Goal: Task Accomplishment & Management: Complete application form

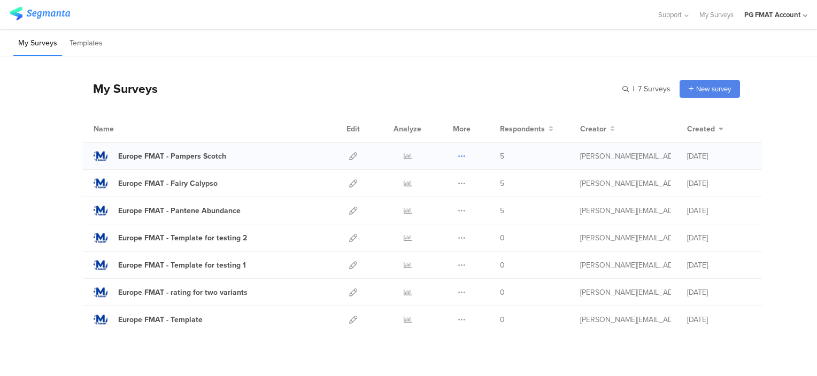
click at [458, 157] on icon at bounding box center [462, 156] width 8 height 8
click at [437, 221] on button "Delete" at bounding box center [440, 221] width 59 height 19
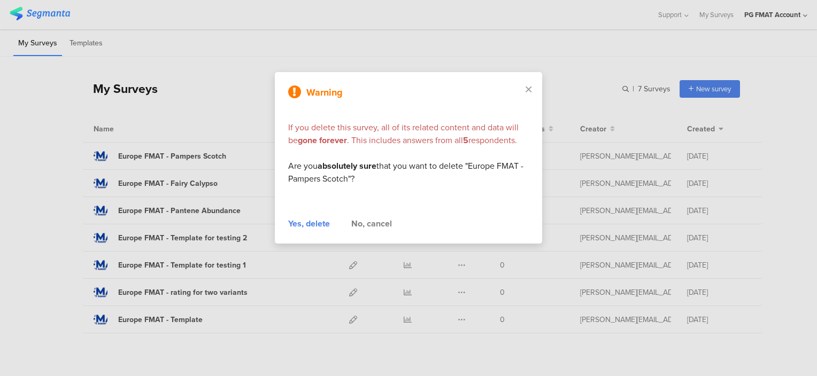
click at [307, 226] on div "Yes, delete" at bounding box center [309, 224] width 42 height 13
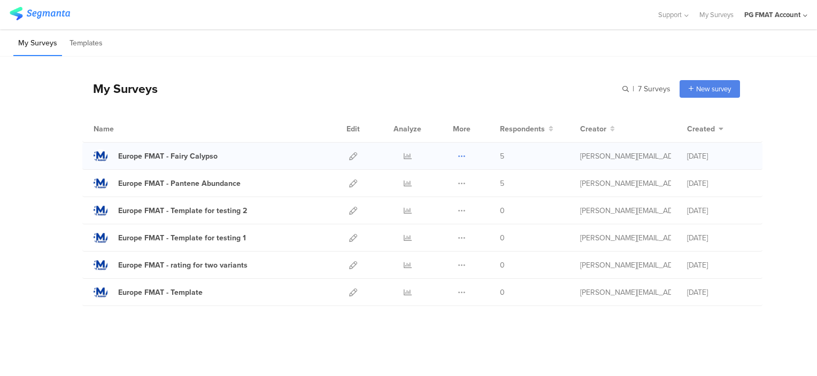
click at [464, 153] on icon at bounding box center [462, 156] width 8 height 8
click at [443, 222] on button "Delete" at bounding box center [440, 221] width 59 height 19
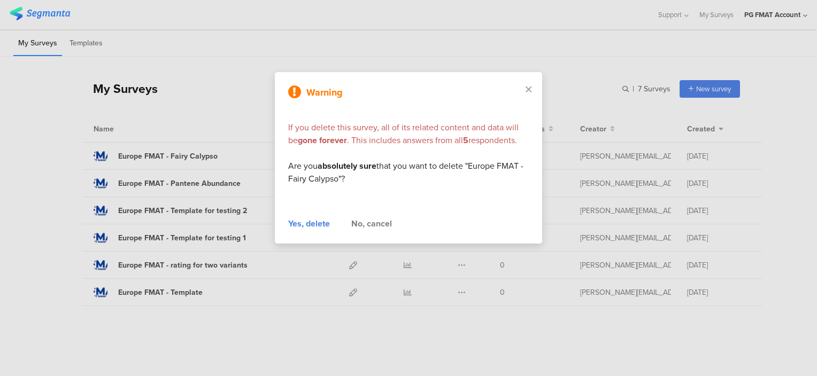
click at [318, 222] on div "Yes, delete" at bounding box center [309, 224] width 42 height 13
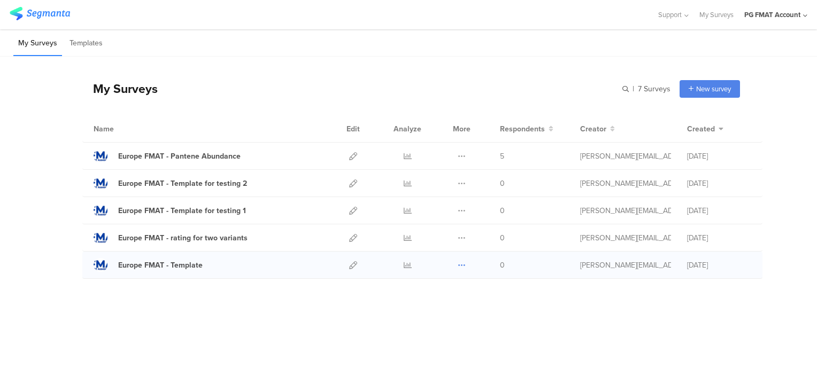
click at [461, 265] on icon at bounding box center [462, 265] width 8 height 8
click at [449, 290] on button "Duplicate" at bounding box center [440, 292] width 59 height 19
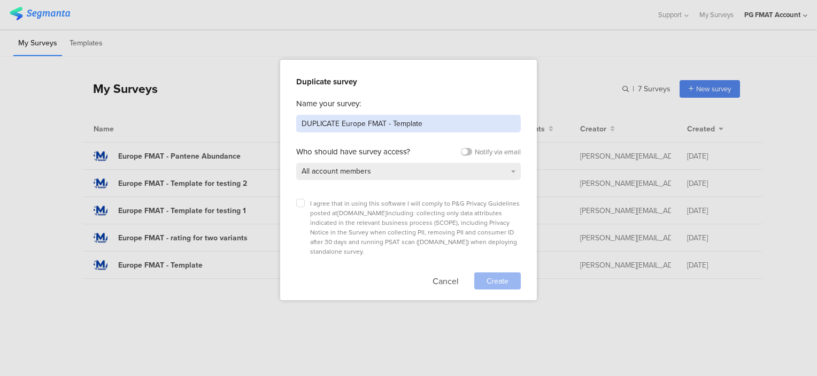
click at [315, 122] on input "DUPLICATE Europe FMAT - Template" at bounding box center [408, 124] width 225 height 18
type input "Europe FMAT - H&S Ouzo Aug 2025"
drag, startPoint x: 299, startPoint y: 199, endPoint x: 308, endPoint y: 205, distance: 10.7
click at [300, 199] on label at bounding box center [300, 203] width 9 height 9
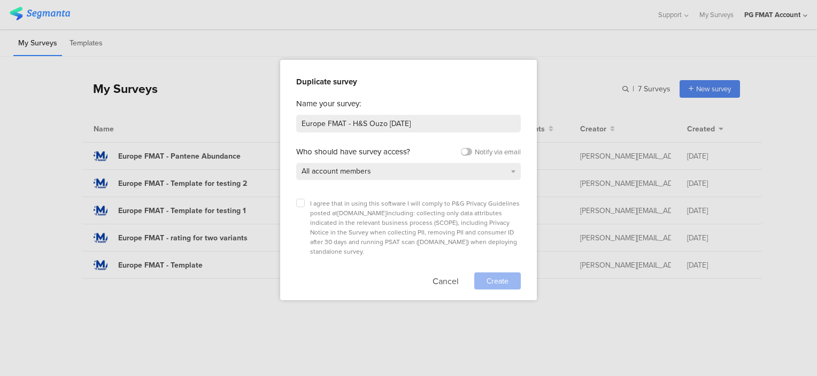
click at [0, 0] on input "checkbox" at bounding box center [0, 0] width 0 height 0
click at [508, 276] on span "Create" at bounding box center [498, 281] width 22 height 11
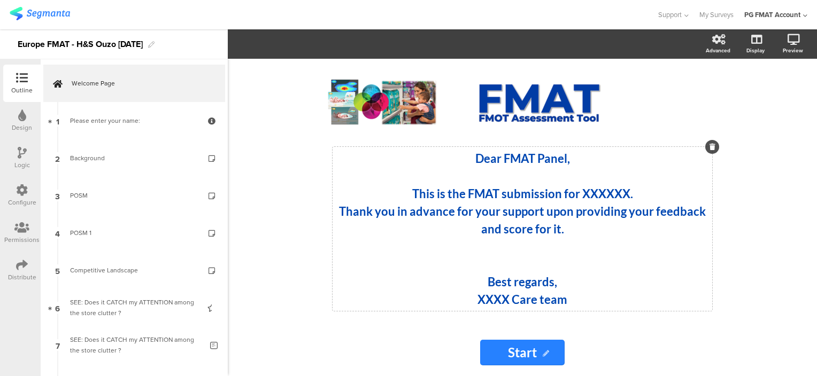
click at [590, 190] on strong "This is the FMAT submission for XXXXXX." at bounding box center [522, 194] width 221 height 14
click at [498, 305] on strong "XXXX Care team" at bounding box center [522, 299] width 90 height 14
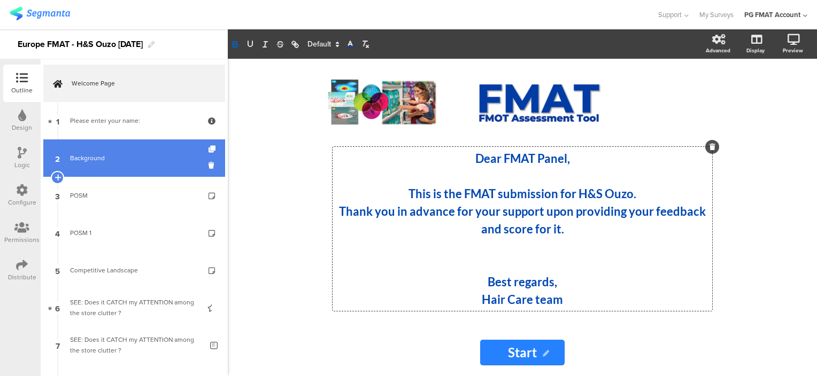
click at [89, 157] on div "Background" at bounding box center [134, 158] width 128 height 11
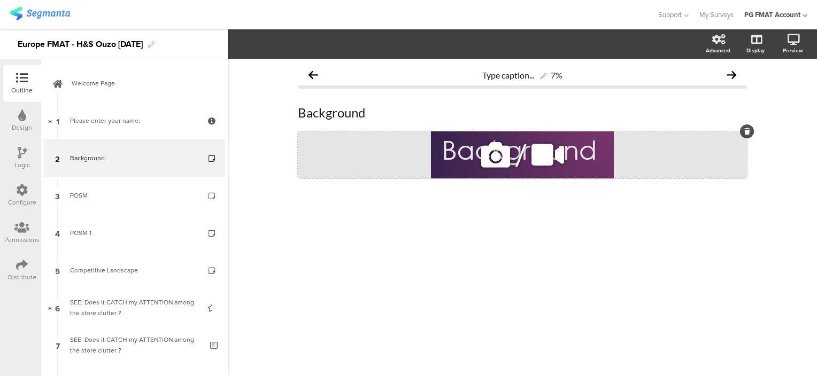
click at [488, 158] on icon at bounding box center [495, 155] width 36 height 36
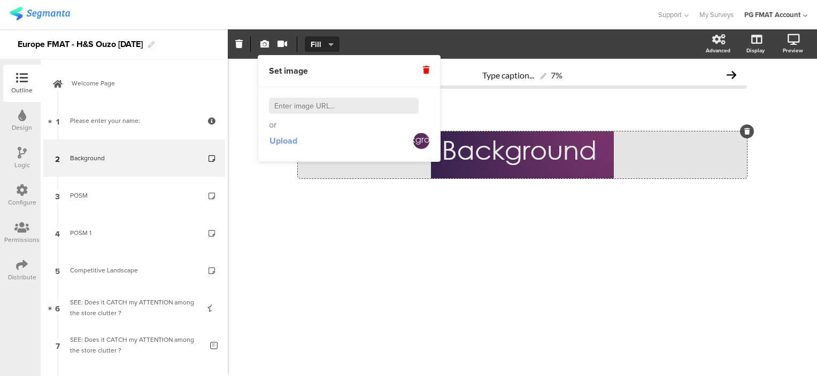
click at [289, 139] on span "Upload" at bounding box center [283, 141] width 28 height 12
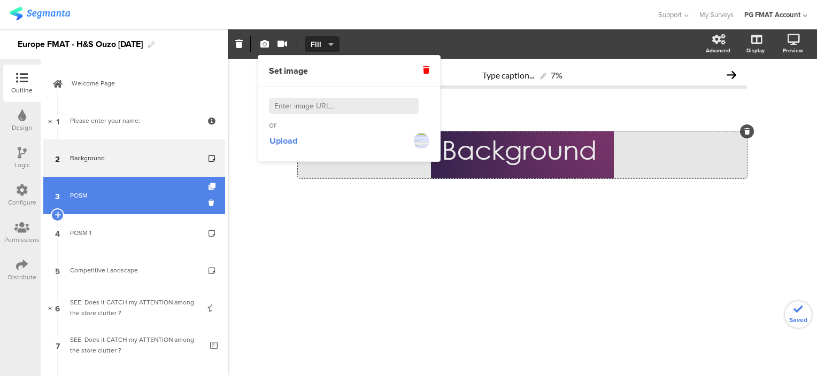
click at [75, 192] on div "POSM" at bounding box center [134, 195] width 128 height 11
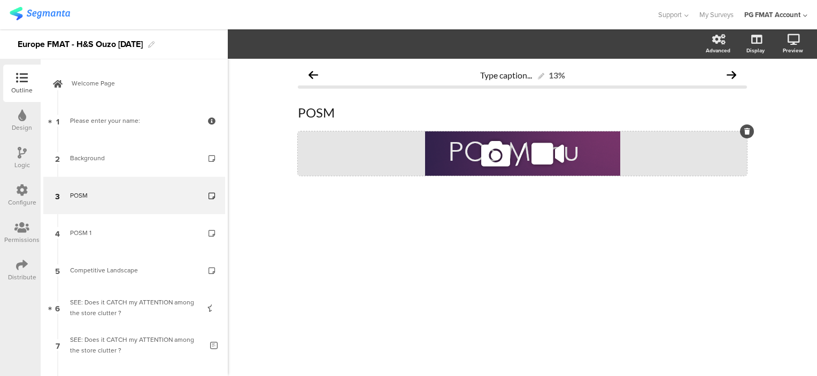
click at [500, 152] on icon at bounding box center [495, 154] width 36 height 36
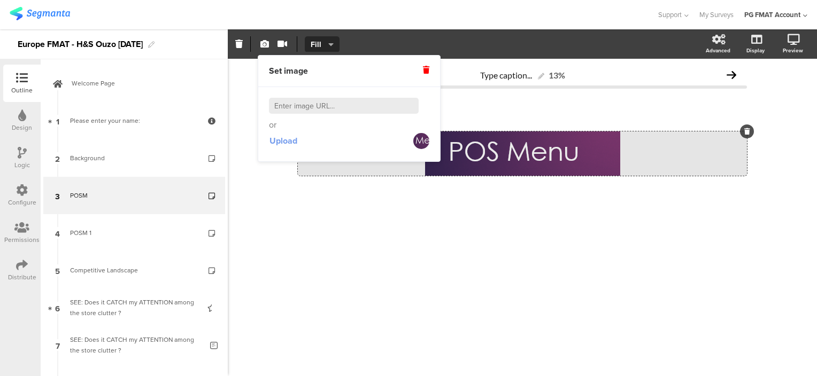
click at [286, 138] on span "Upload" at bounding box center [283, 141] width 28 height 12
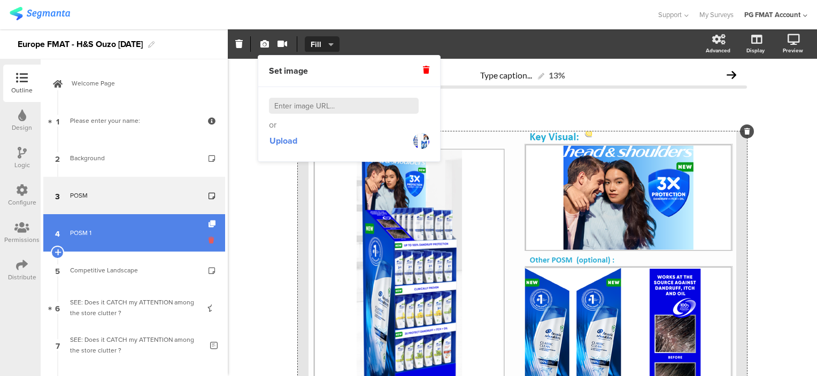
click at [209, 241] on icon at bounding box center [213, 240] width 9 height 10
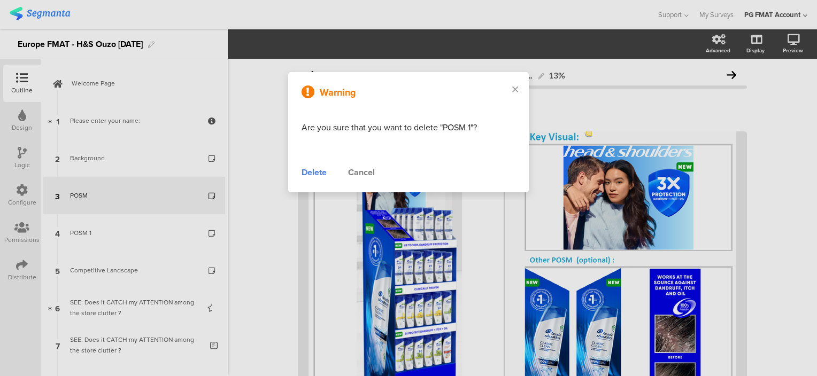
click at [313, 173] on div "Delete" at bounding box center [314, 172] width 25 height 13
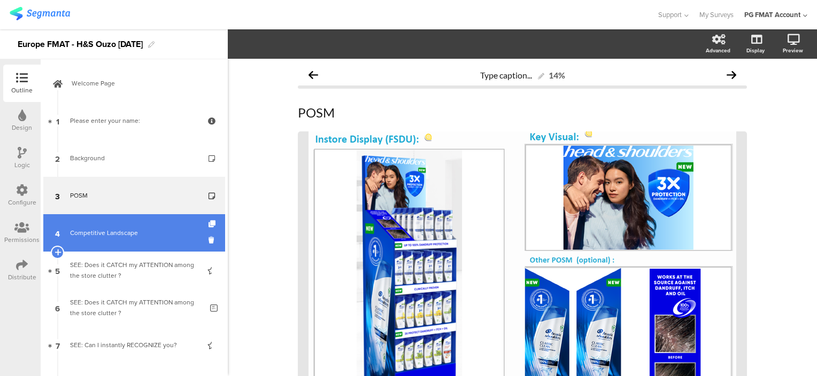
click at [127, 235] on div "Competitive Landscape" at bounding box center [134, 233] width 128 height 11
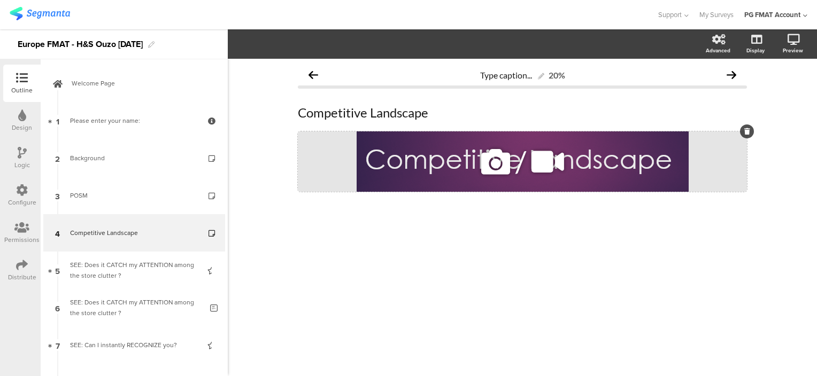
click at [497, 166] on icon at bounding box center [495, 162] width 36 height 36
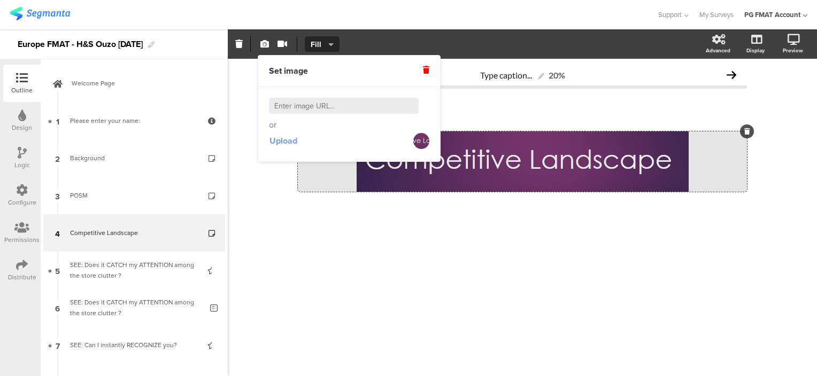
click at [288, 141] on span "Upload" at bounding box center [283, 141] width 28 height 12
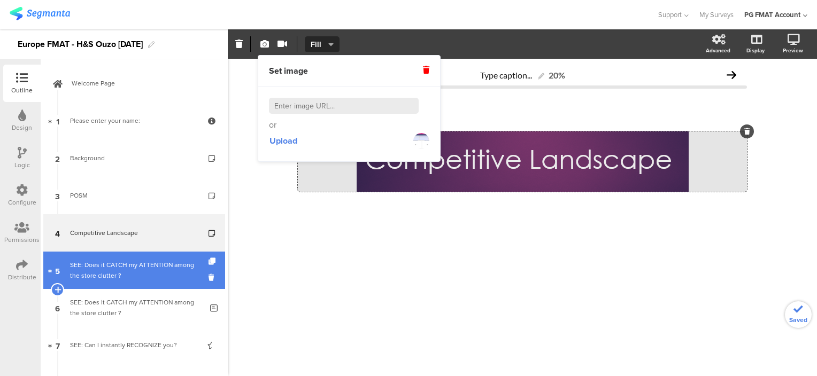
click at [104, 274] on div "SEE: Does it CATCH my ATTENTION among the store clutter ?" at bounding box center [134, 270] width 128 height 21
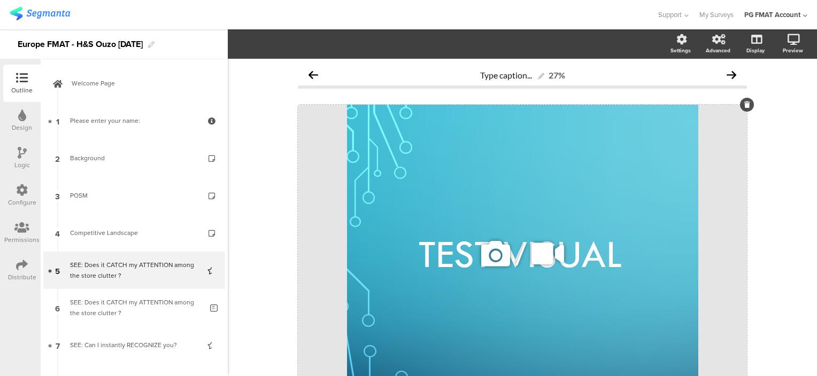
click at [487, 265] on icon at bounding box center [495, 254] width 36 height 36
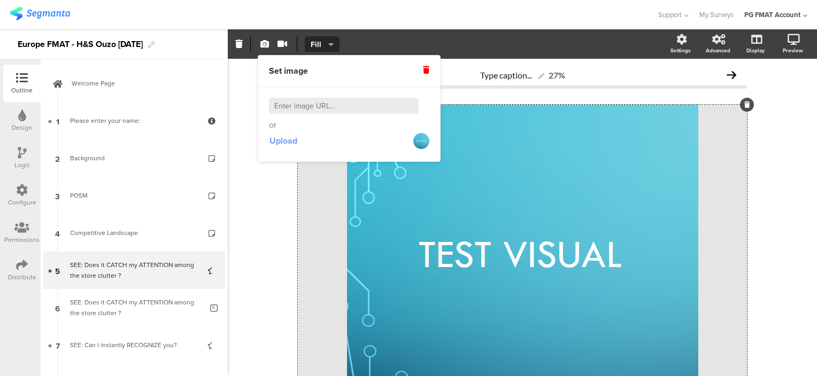
click at [286, 143] on span "Upload" at bounding box center [283, 141] width 28 height 12
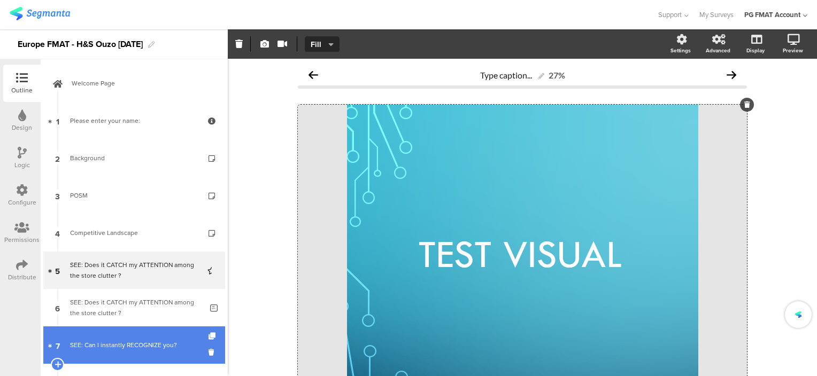
click at [108, 342] on div "SEE: Can I instantly RECOGNIZE you?" at bounding box center [134, 345] width 128 height 11
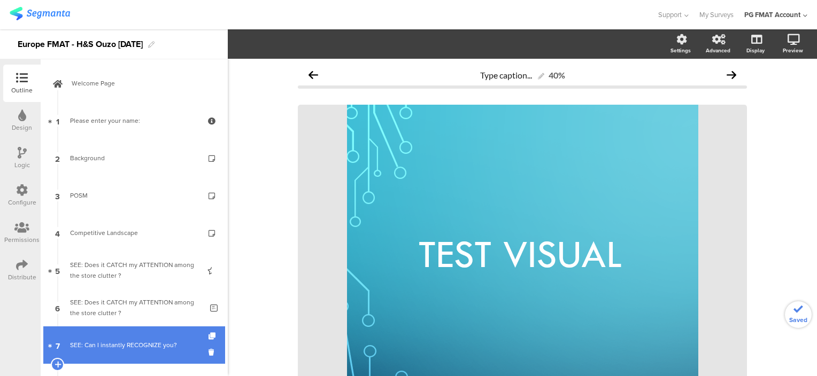
click at [108, 342] on div "SEE: Can I instantly RECOGNIZE you?" at bounding box center [134, 345] width 128 height 11
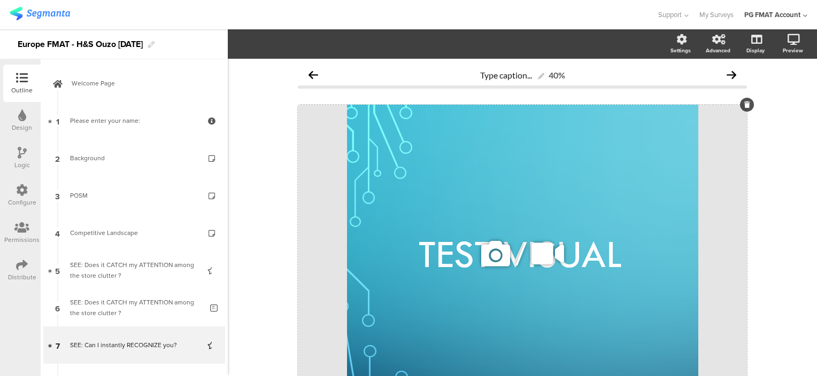
click at [481, 258] on icon at bounding box center [495, 254] width 36 height 36
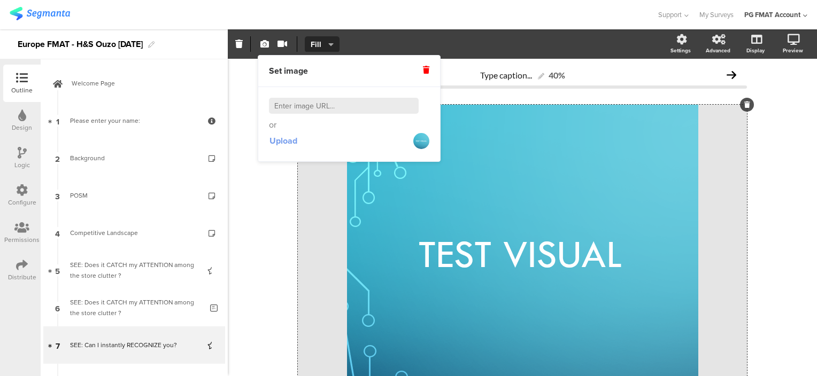
click at [296, 143] on span "Upload" at bounding box center [283, 141] width 28 height 12
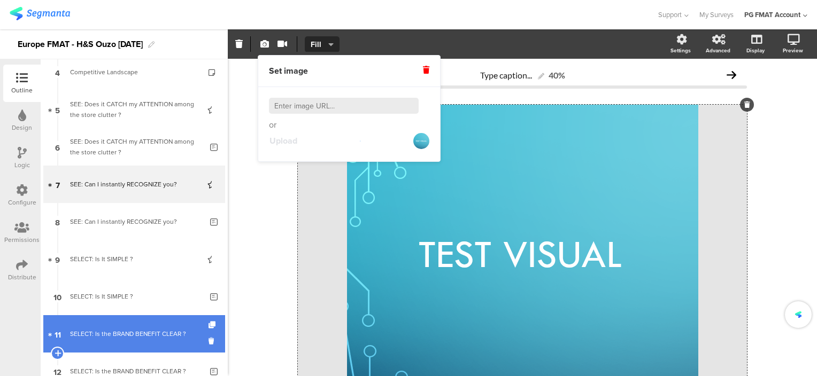
scroll to position [214, 0]
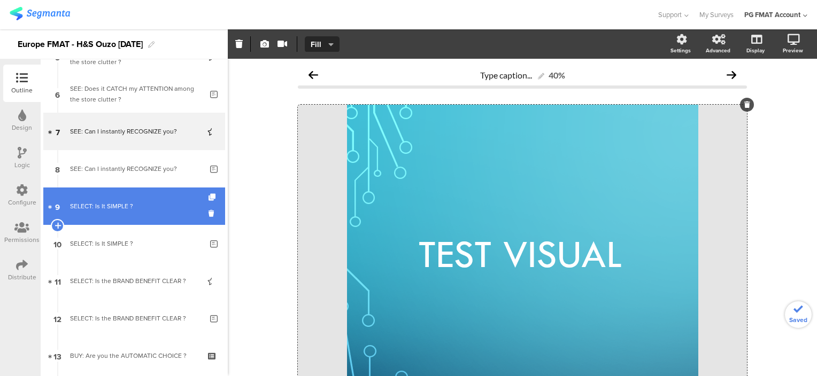
click at [101, 204] on div "SELECT: Is It SIMPLE ?" at bounding box center [134, 206] width 128 height 11
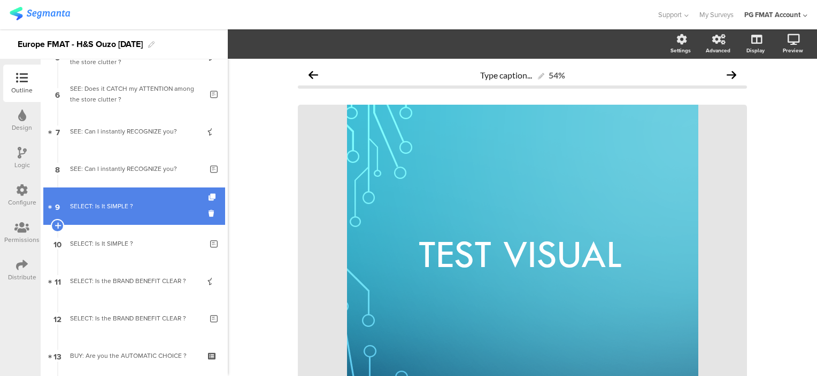
click at [101, 204] on div "SELECT: Is It SIMPLE ?" at bounding box center [134, 206] width 128 height 11
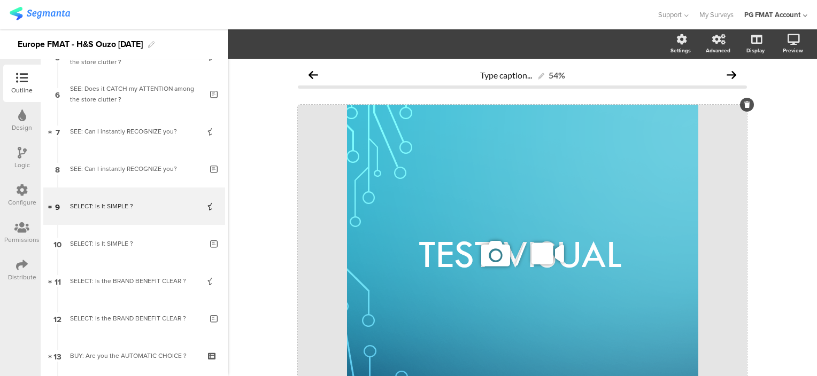
click at [485, 254] on icon at bounding box center [495, 254] width 36 height 36
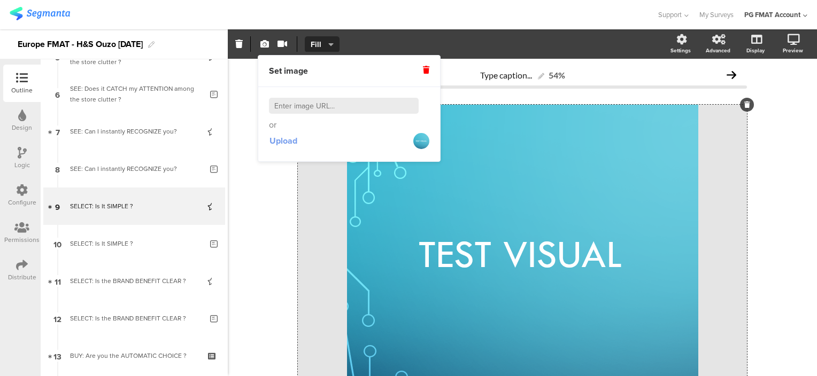
click at [286, 141] on span "Upload" at bounding box center [283, 141] width 28 height 12
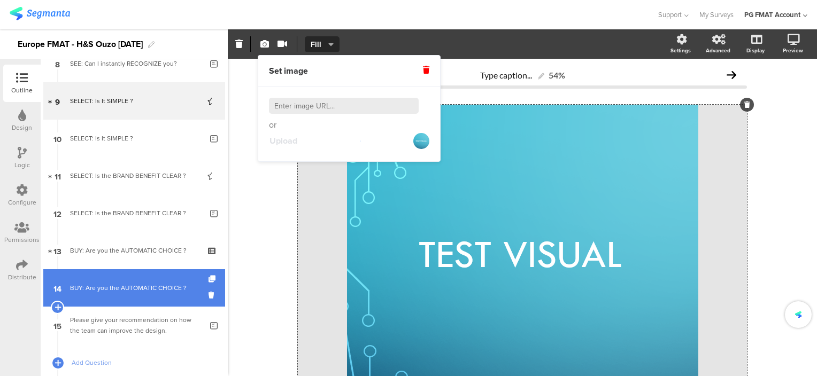
scroll to position [321, 0]
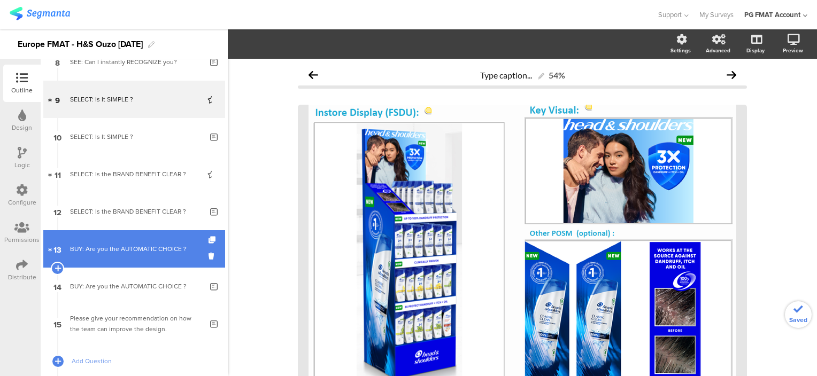
click at [121, 250] on div "BUY: Are you the AUTOMATIC CHOICE ?" at bounding box center [134, 249] width 128 height 11
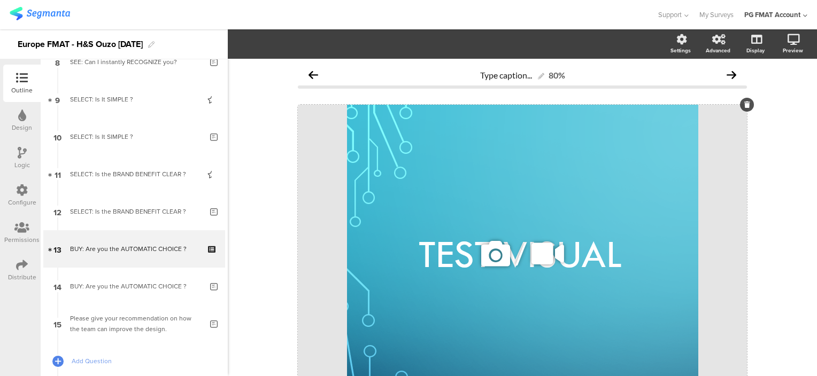
click at [498, 256] on icon at bounding box center [495, 254] width 36 height 36
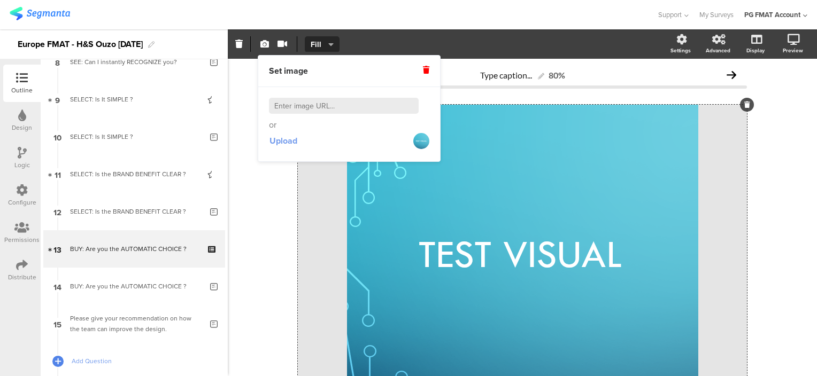
click at [291, 142] on span "Upload" at bounding box center [283, 141] width 28 height 12
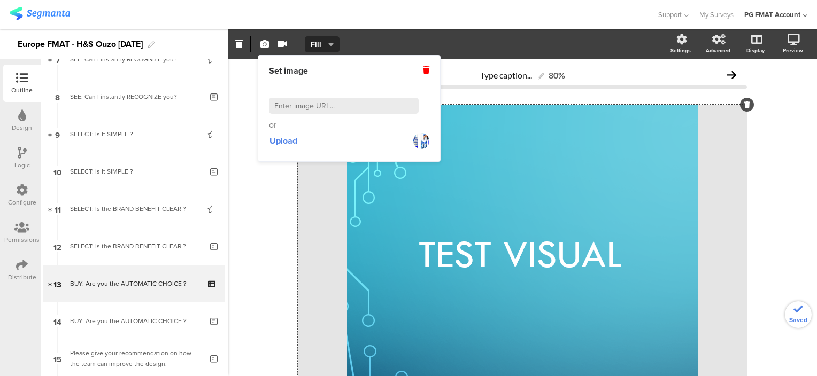
scroll to position [279, 0]
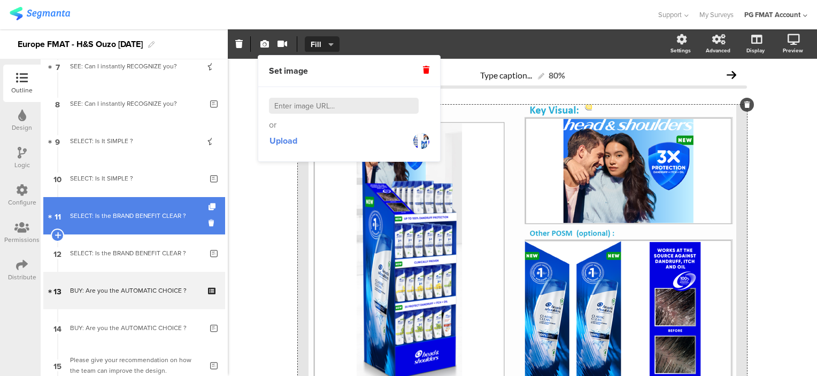
click at [120, 221] on link "11 SELECT: Is the BRAND BENEFIT CLEAR ?" at bounding box center [134, 215] width 182 height 37
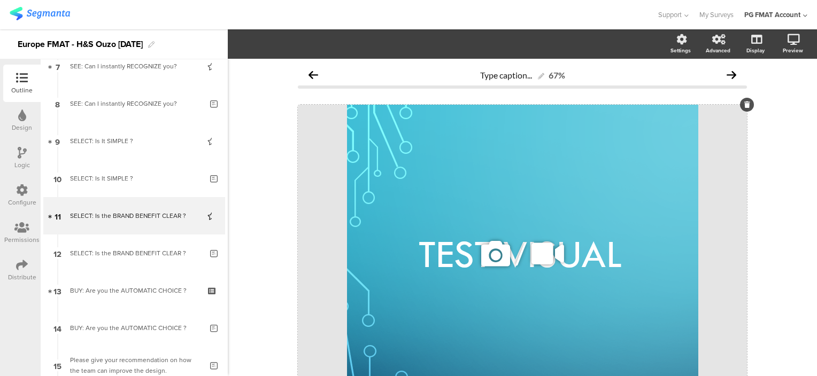
click at [506, 256] on icon at bounding box center [495, 254] width 36 height 36
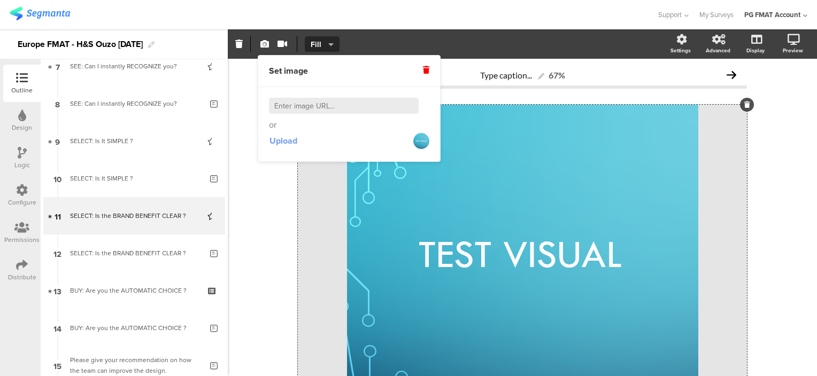
click at [279, 140] on span "Upload" at bounding box center [283, 141] width 28 height 12
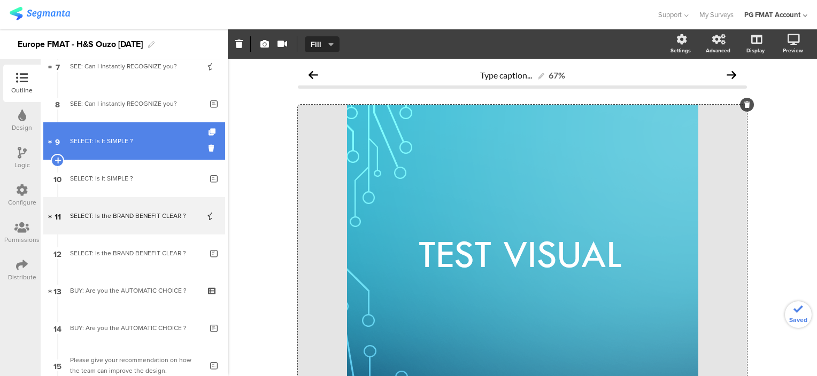
click at [86, 141] on div "SELECT: Is It SIMPLE ?" at bounding box center [134, 141] width 128 height 11
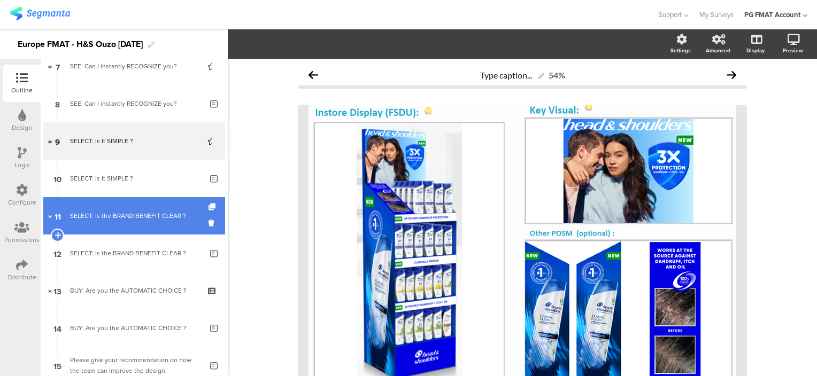
click at [107, 217] on div "SELECT: Is the BRAND BENEFIT CLEAR ?" at bounding box center [134, 216] width 128 height 11
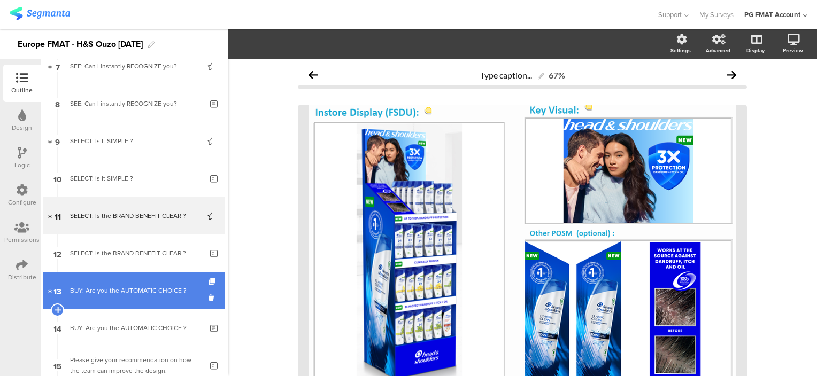
click at [105, 288] on div "BUY: Are you the AUTOMATIC CHOICE ?" at bounding box center [134, 291] width 128 height 11
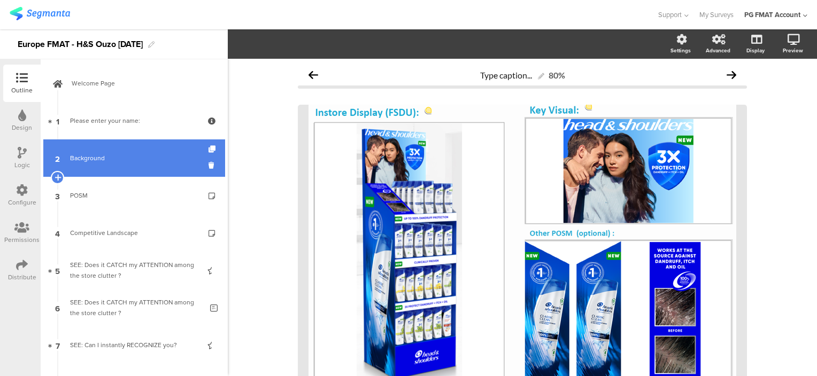
click at [100, 158] on div "Background" at bounding box center [134, 158] width 128 height 11
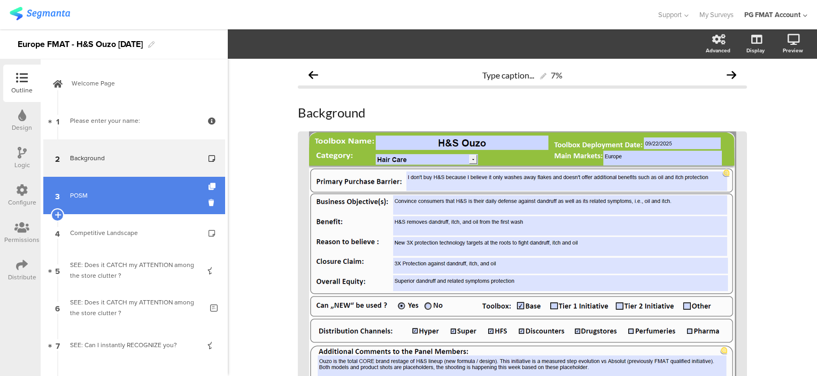
click at [92, 191] on div "POSM" at bounding box center [134, 195] width 128 height 11
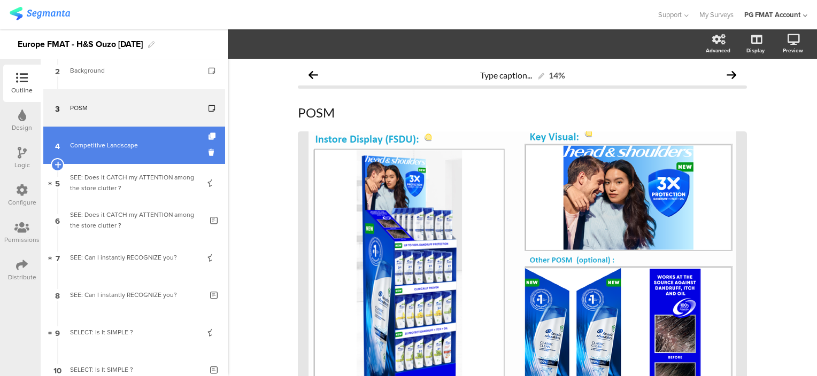
scroll to position [107, 0]
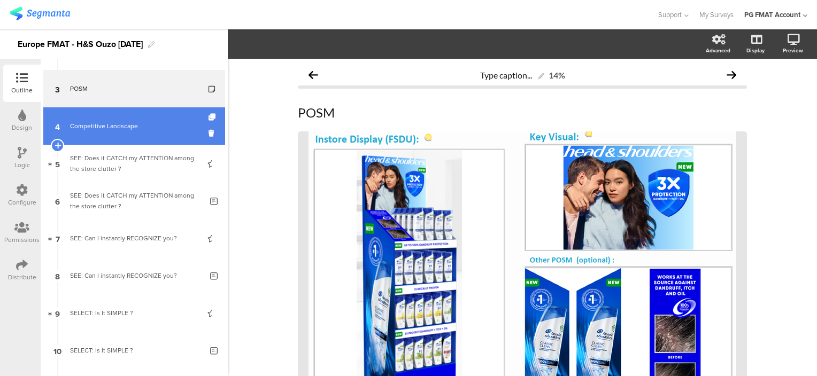
click at [113, 128] on div "Competitive Landscape" at bounding box center [134, 126] width 128 height 11
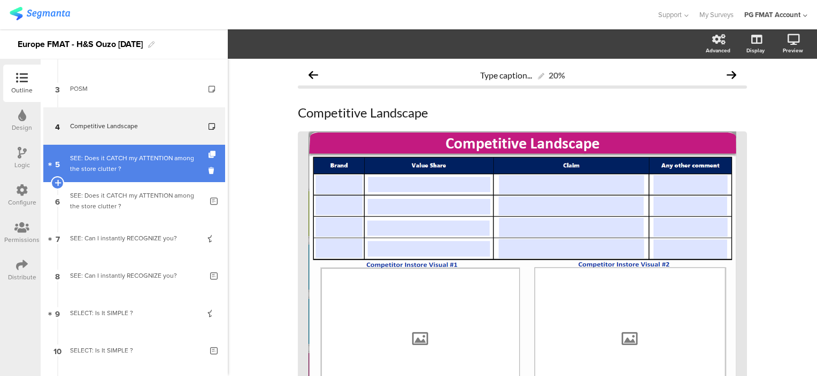
click at [115, 154] on div "SEE: Does it CATCH my ATTENTION among the store clutter ?" at bounding box center [134, 163] width 128 height 21
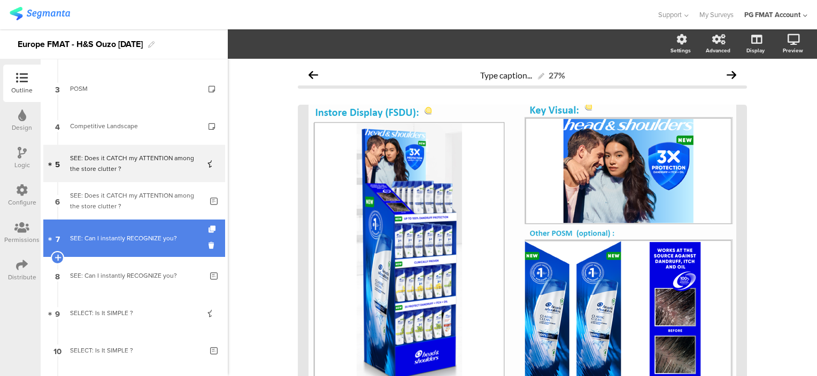
click at [118, 235] on div "SEE: Can I instantly RECOGNIZE you?" at bounding box center [134, 238] width 128 height 11
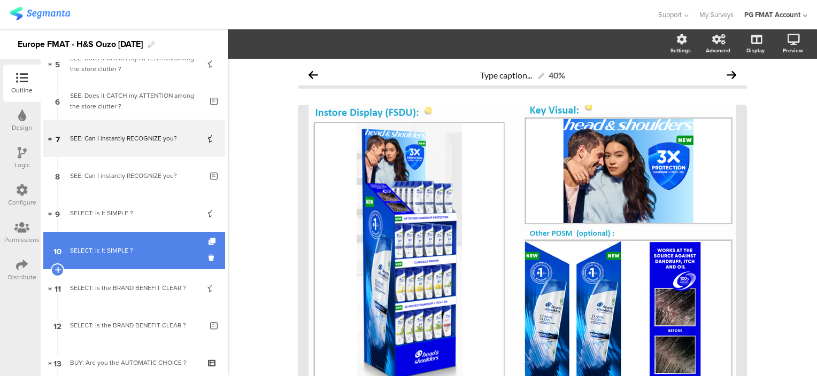
scroll to position [214, 0]
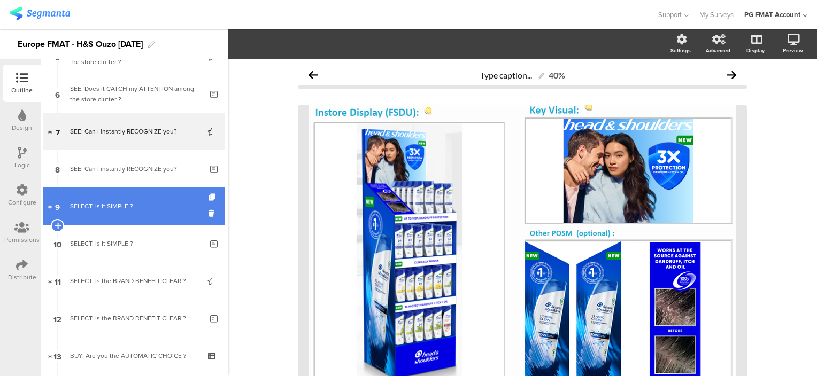
click at [114, 211] on div "SELECT: Is It SIMPLE ?" at bounding box center [134, 206] width 128 height 11
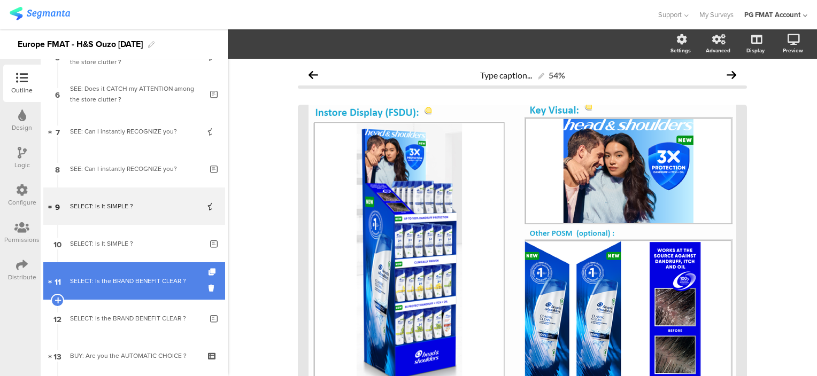
click at [120, 277] on div "SELECT: Is the BRAND BENEFIT CLEAR ?" at bounding box center [134, 281] width 128 height 11
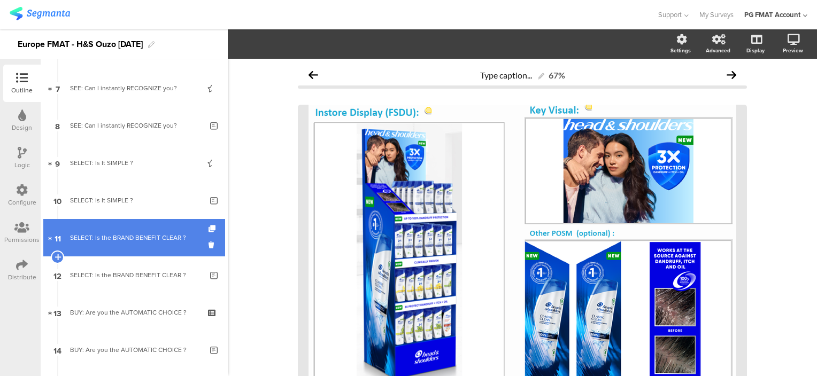
scroll to position [321, 0]
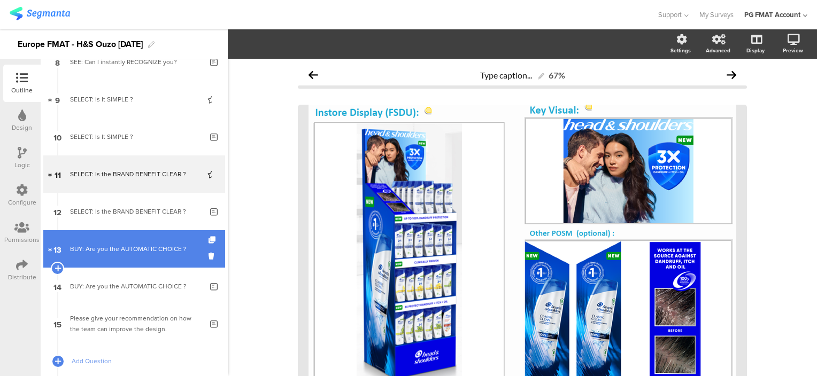
click at [120, 248] on div "BUY: Are you the AUTOMATIC CHOICE ?" at bounding box center [134, 249] width 128 height 11
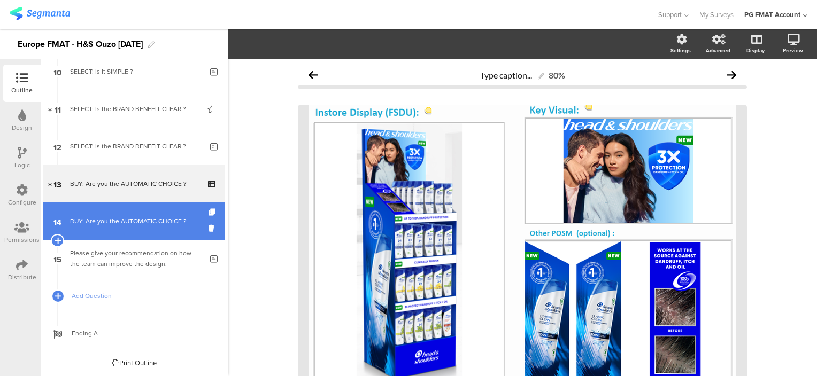
scroll to position [349, 0]
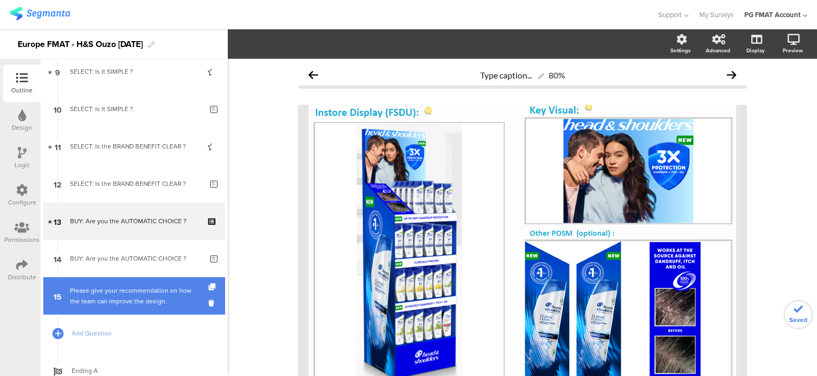
click at [128, 291] on div "Please give your recommendation on how the team can improve the design." at bounding box center [136, 296] width 132 height 21
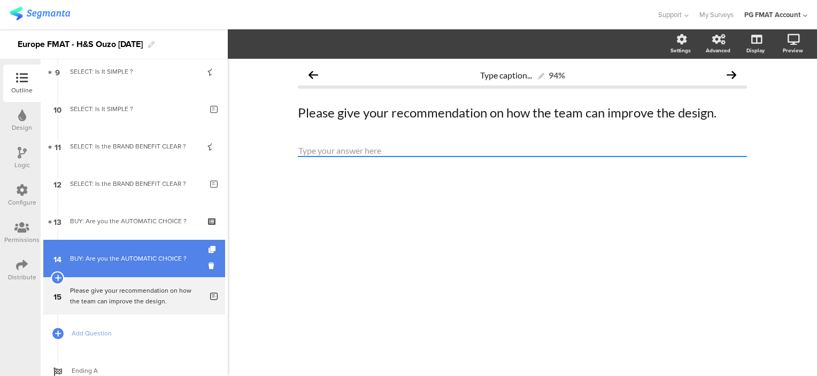
click at [124, 263] on div "BUY: Are you the AUTOMATIC CHOICE ?" at bounding box center [136, 258] width 132 height 11
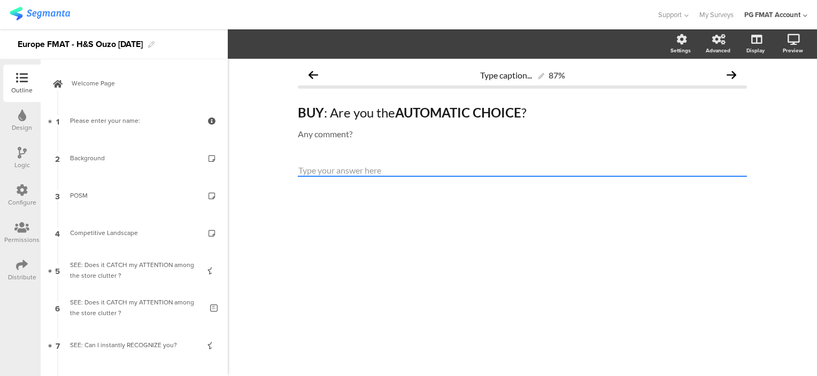
click at [26, 273] on div "Distribute" at bounding box center [22, 278] width 28 height 10
